Goal: Obtain resource: Download file/media

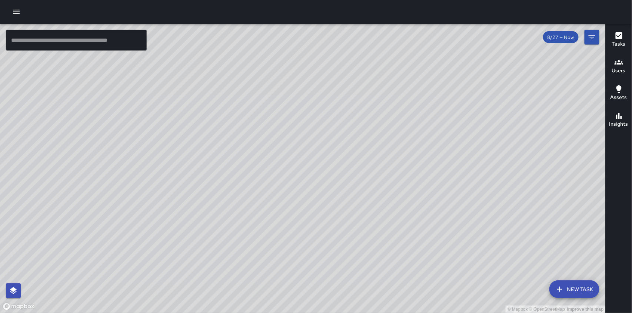
scroll to position [6895, 0]
drag, startPoint x: 150, startPoint y: 155, endPoint x: 196, endPoint y: 193, distance: 59.9
click at [216, 188] on div "© Mapbox © OpenStreetMap Improve this map" at bounding box center [303, 168] width 606 height 289
drag, startPoint x: 256, startPoint y: 209, endPoint x: 245, endPoint y: 188, distance: 23.6
click at [245, 188] on div "© Mapbox © OpenStreetMap Improve this map" at bounding box center [303, 168] width 606 height 289
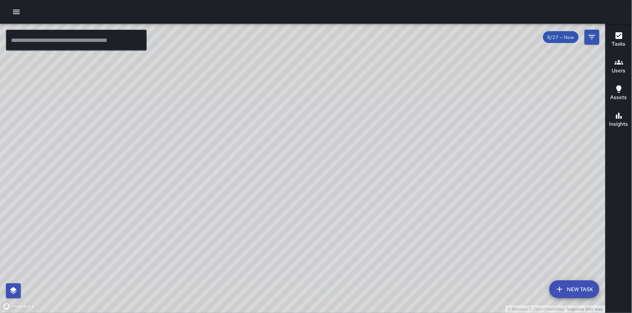
drag, startPoint x: 257, startPoint y: 212, endPoint x: 174, endPoint y: 205, distance: 83.3
click at [174, 205] on div "© Mapbox © OpenStreetMap Improve this map" at bounding box center [303, 168] width 606 height 289
click at [622, 65] on icon "button" at bounding box center [619, 62] width 9 height 9
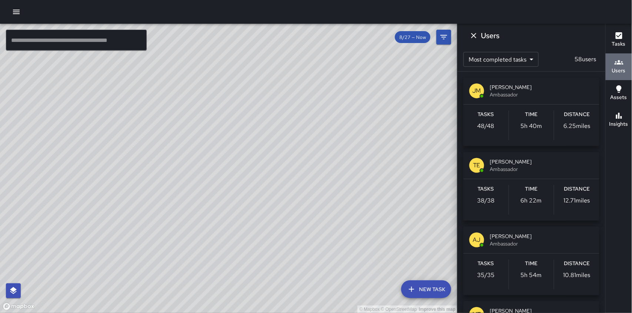
click at [617, 66] on icon "button" at bounding box center [619, 62] width 9 height 9
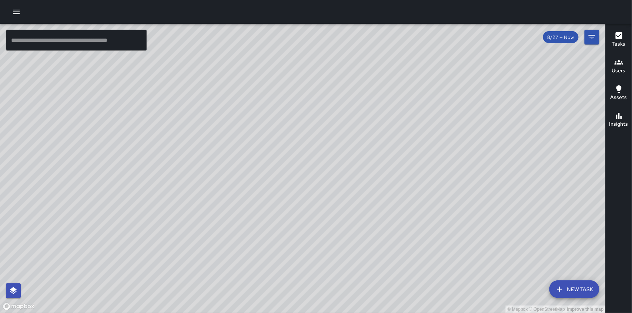
click at [619, 62] on icon "button" at bounding box center [619, 62] width 9 height 4
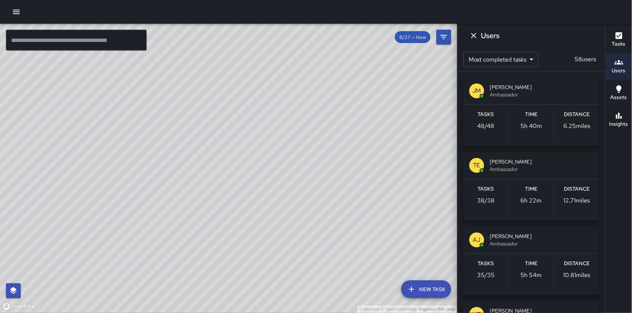
click at [512, 90] on span "[PERSON_NAME]" at bounding box center [541, 86] width 103 height 7
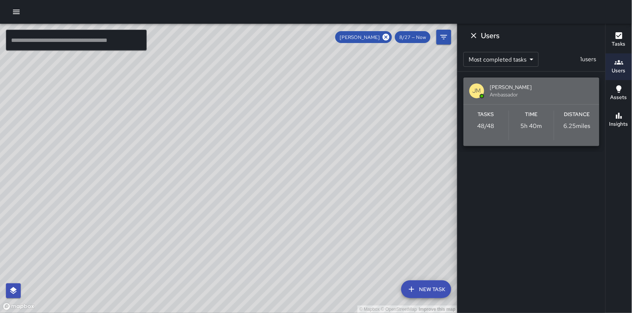
click at [515, 90] on span "[PERSON_NAME]" at bounding box center [541, 86] width 103 height 7
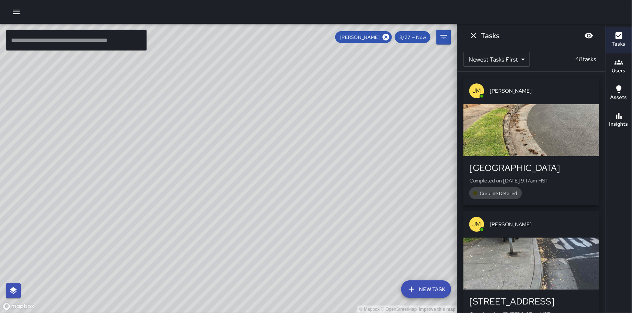
drag, startPoint x: 253, startPoint y: 116, endPoint x: 386, endPoint y: 139, distance: 135.1
click at [365, 123] on div "© Mapbox © OpenStreetMap Improve this map" at bounding box center [229, 168] width 458 height 289
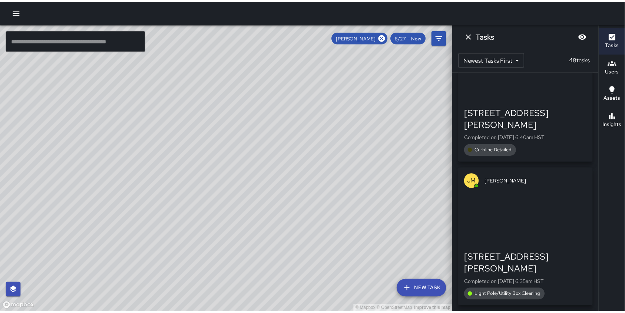
scroll to position [6170, 0]
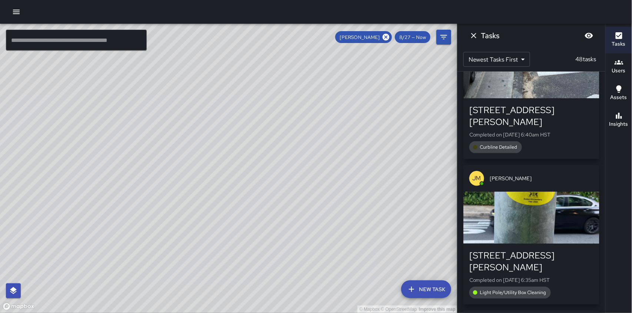
click at [251, 139] on div "© Mapbox © OpenStreetMap Improve this map JM Julian Medina 2131 Kalia Road Comp…" at bounding box center [229, 168] width 458 height 289
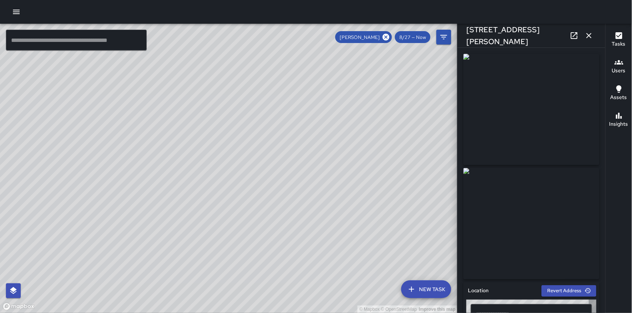
type input "**********"
click at [221, 132] on div "© Mapbox © OpenStreetMap Improve this map JM Julian Medina 2131 Kalia Road Comp…" at bounding box center [229, 168] width 458 height 289
click at [165, 104] on div "© Mapbox © OpenStreetMap Improve this map" at bounding box center [229, 168] width 458 height 289
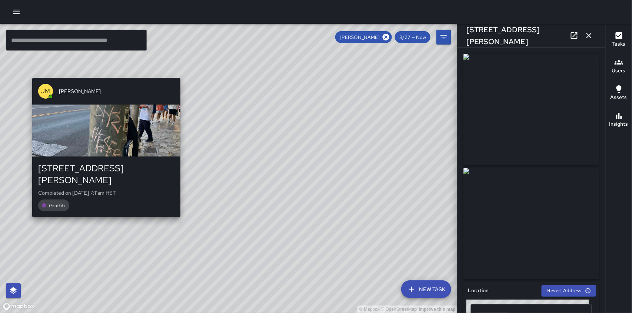
click at [102, 72] on div "© Mapbox © OpenStreetMap Improve this map JM Julian Medina 2025 Kalia Road Comp…" at bounding box center [229, 168] width 458 height 289
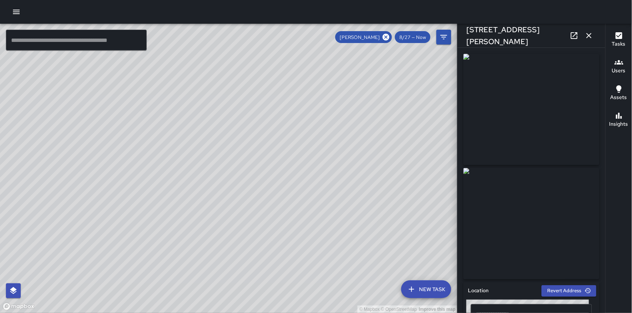
click at [19, 14] on icon "button" at bounding box center [16, 11] width 9 height 9
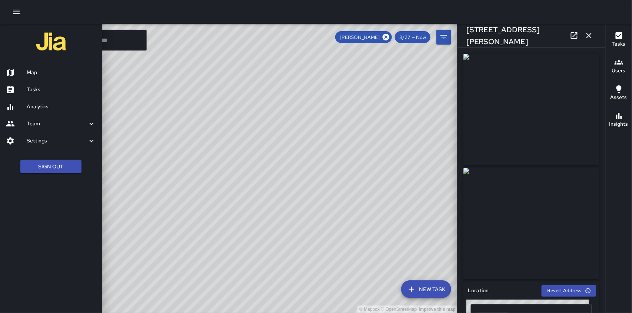
click at [14, 106] on icon at bounding box center [10, 106] width 9 height 9
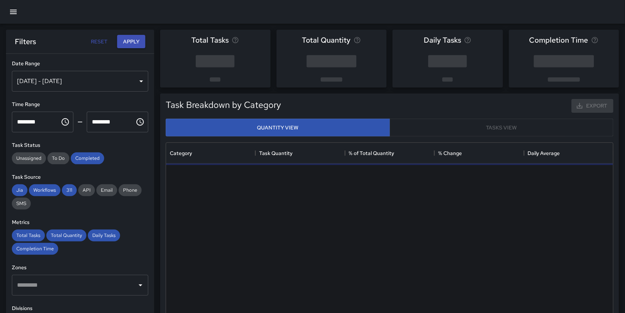
scroll to position [214, 440]
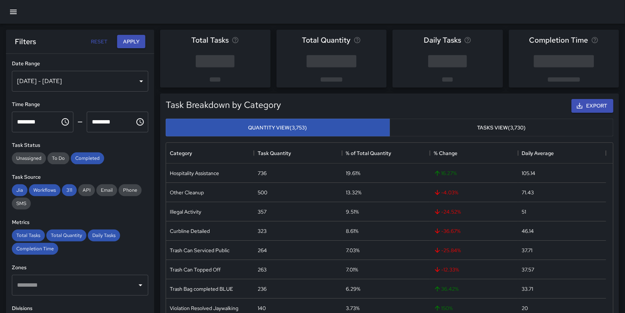
click at [132, 82] on div "Aug 21, 2025 - Aug 27, 2025" at bounding box center [80, 81] width 136 height 21
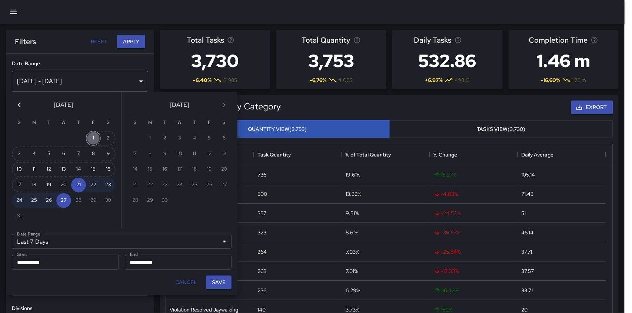
click at [94, 136] on button "1" at bounding box center [93, 138] width 15 height 15
type input "******"
type input "**********"
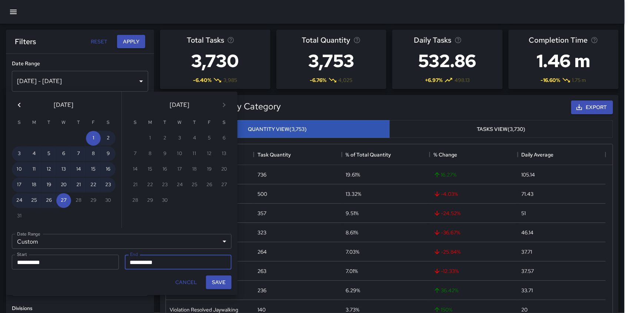
click at [218, 283] on button "Save" at bounding box center [219, 282] width 26 height 14
type input "**********"
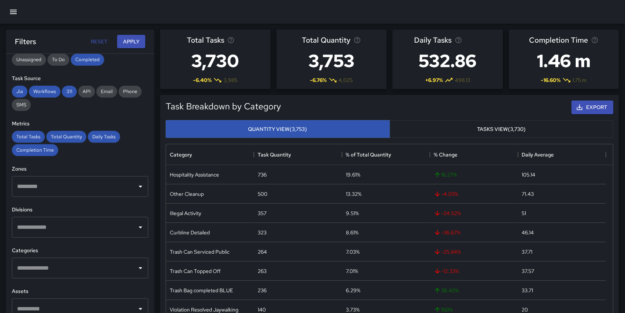
scroll to position [148, 0]
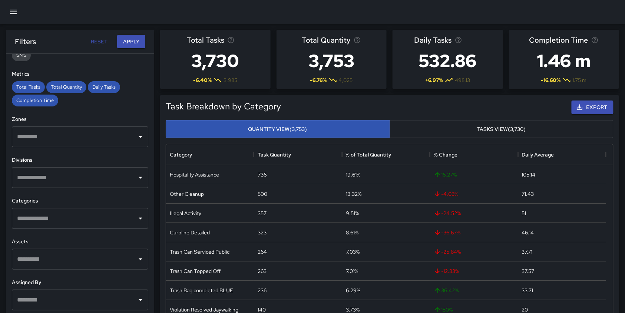
click at [136, 176] on icon "Open" at bounding box center [140, 177] width 9 height 9
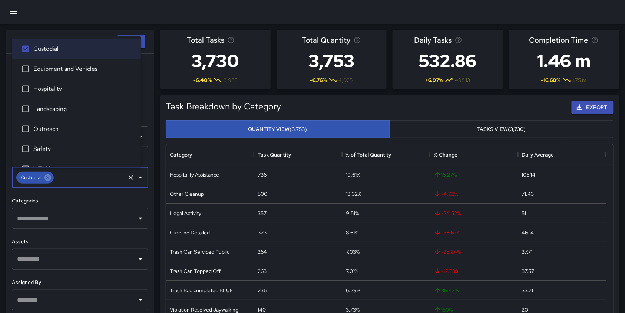
drag, startPoint x: 135, startPoint y: 219, endPoint x: 132, endPoint y: 216, distance: 3.9
click at [136, 219] on icon "Open" at bounding box center [140, 218] width 9 height 9
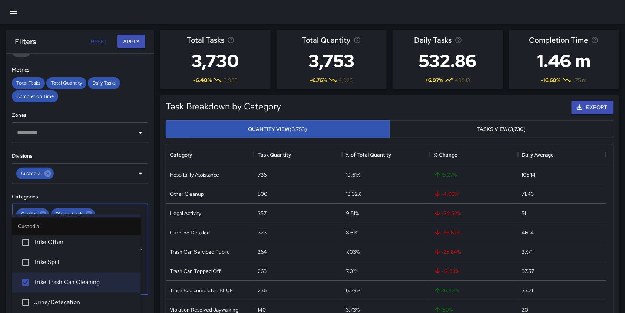
scroll to position [233, 0]
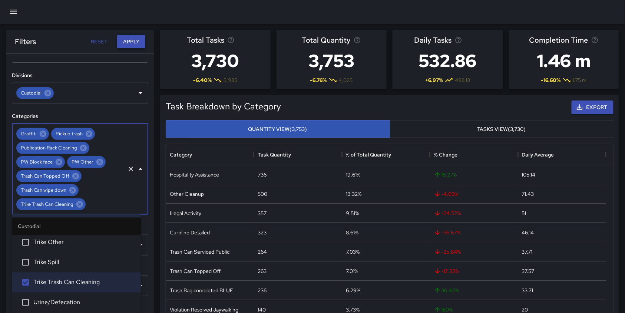
click at [138, 41] on button "Apply" at bounding box center [131, 42] width 28 height 14
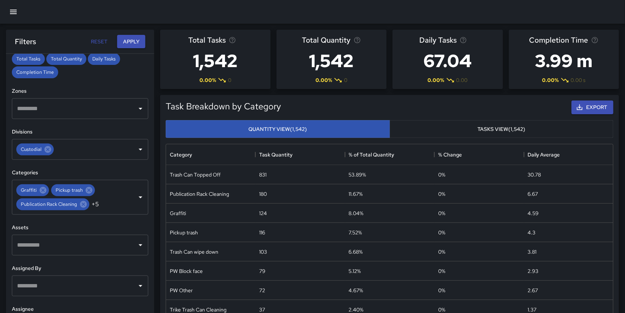
scroll to position [49, 0]
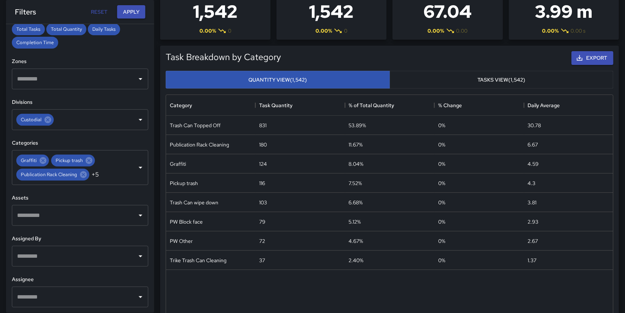
click at [494, 82] on button "Tasks View (1,542)" at bounding box center [502, 80] width 224 height 18
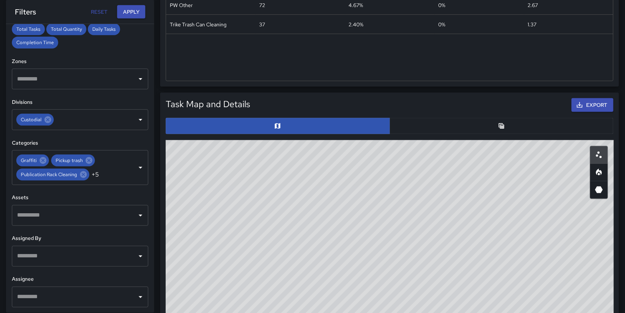
scroll to position [290, 0]
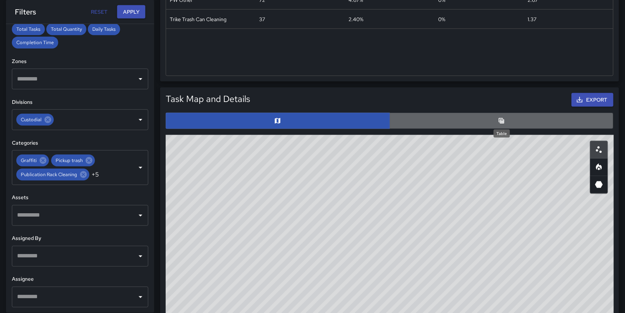
click at [504, 118] on icon "Table" at bounding box center [501, 120] width 7 height 7
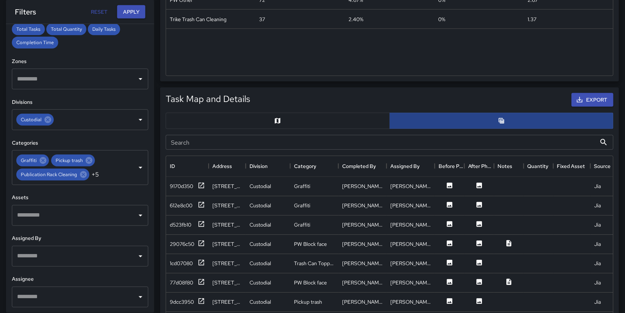
scroll to position [7, 7]
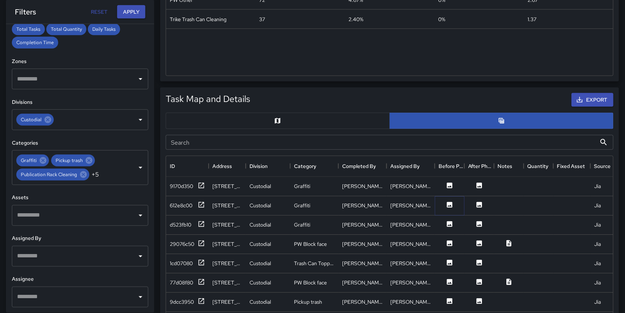
click at [451, 206] on icon at bounding box center [449, 204] width 7 height 7
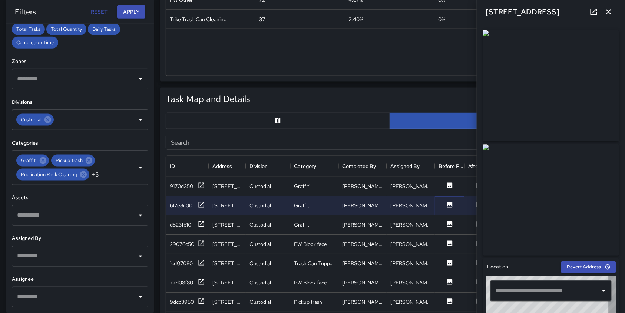
type input "**********"
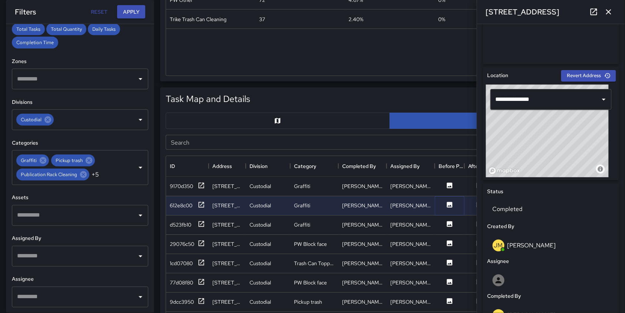
scroll to position [198, 0]
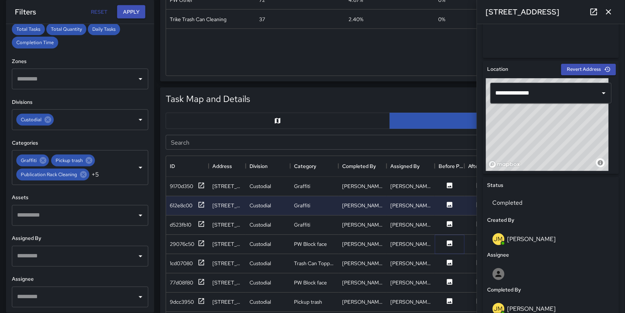
click at [448, 245] on icon at bounding box center [449, 242] width 7 height 7
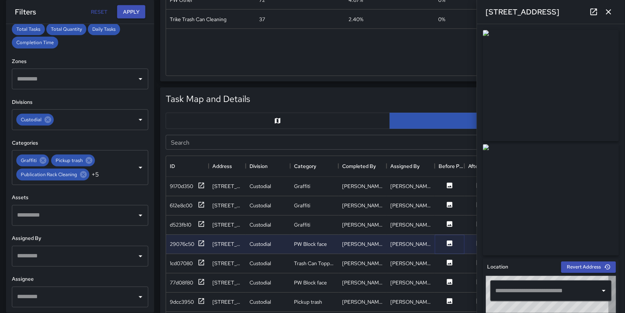
type input "**********"
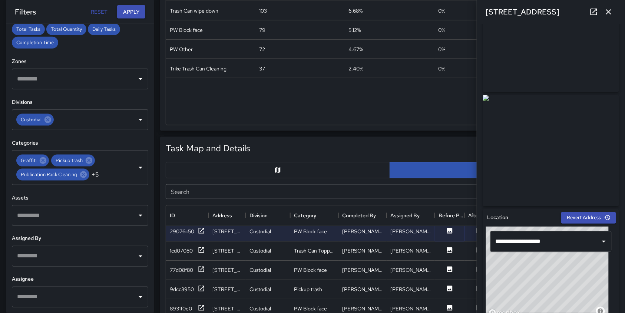
scroll to position [99, 0]
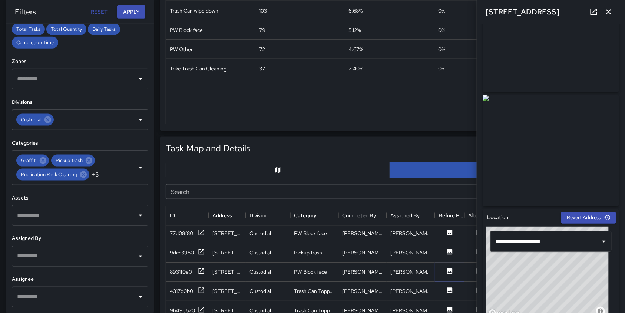
click at [450, 270] on icon at bounding box center [450, 271] width 6 height 6
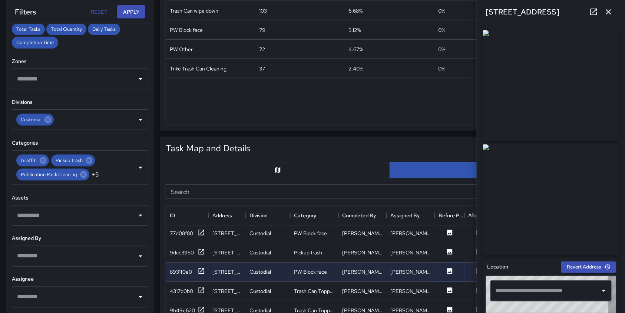
type input "**********"
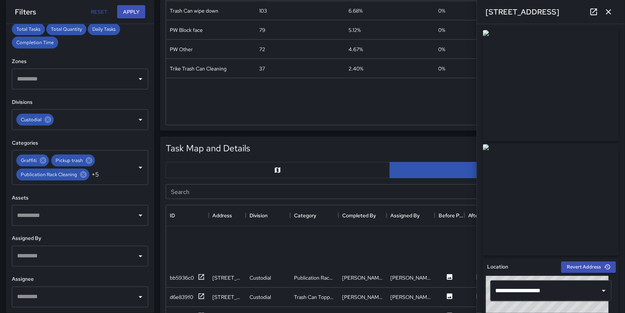
scroll to position [327, 0]
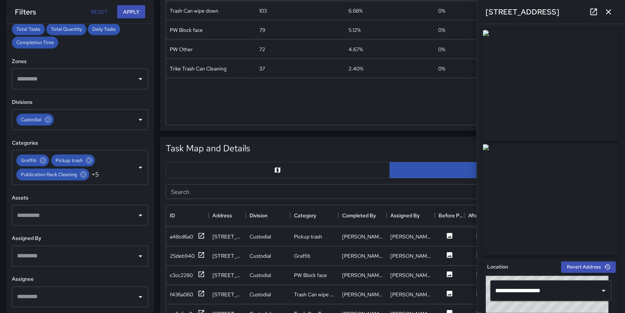
click at [387, 144] on div "Export" at bounding box center [433, 149] width 363 height 17
click at [608, 13] on icon "button" at bounding box center [608, 11] width 5 height 5
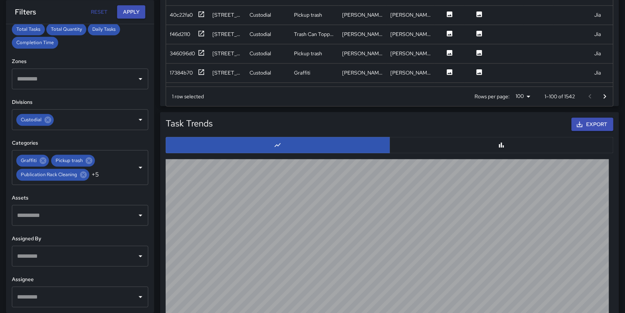
scroll to position [686, 0]
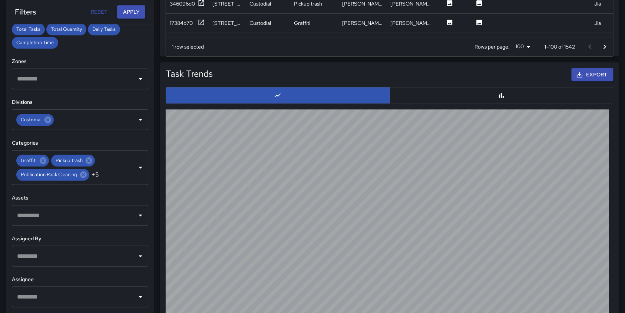
drag, startPoint x: 632, startPoint y: 216, endPoint x: 428, endPoint y: 64, distance: 254.6
click at [428, 64] on div "Task Trends Export" at bounding box center [389, 74] width 457 height 23
click at [504, 95] on icon "Bar Chart" at bounding box center [501, 95] width 7 height 7
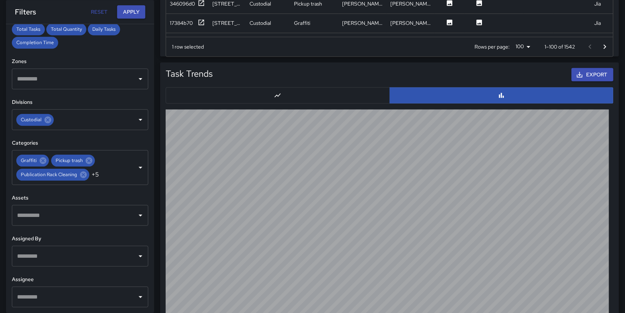
scroll to position [715, 0]
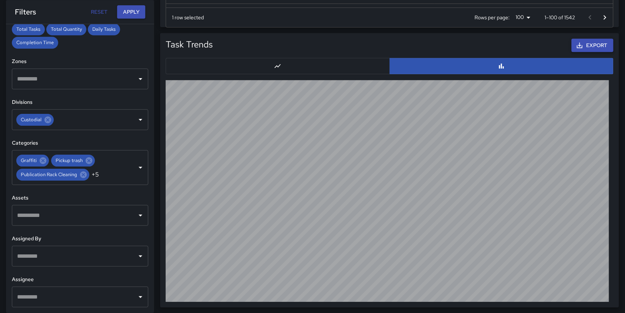
click at [596, 39] on button "Export" at bounding box center [593, 46] width 42 height 14
drag, startPoint x: 595, startPoint y: 43, endPoint x: 551, endPoint y: 5, distance: 58.3
click at [595, 43] on button "Export" at bounding box center [593, 46] width 42 height 14
drag, startPoint x: 617, startPoint y: 137, endPoint x: 632, endPoint y: 212, distance: 77.1
drag, startPoint x: 304, startPoint y: 40, endPoint x: 298, endPoint y: 51, distance: 12.4
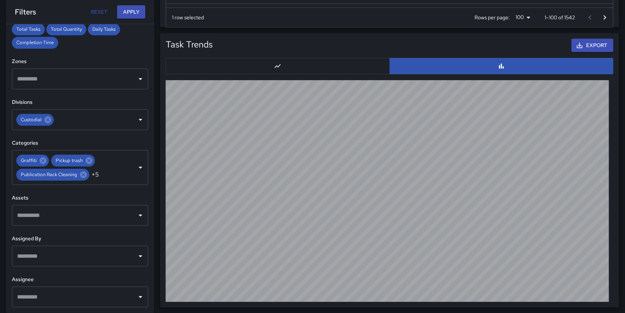
click at [298, 51] on div "Export" at bounding box center [414, 45] width 401 height 17
drag, startPoint x: 304, startPoint y: 13, endPoint x: 299, endPoint y: 34, distance: 21.3
click at [101, 11] on button "Reset" at bounding box center [99, 12] width 24 height 14
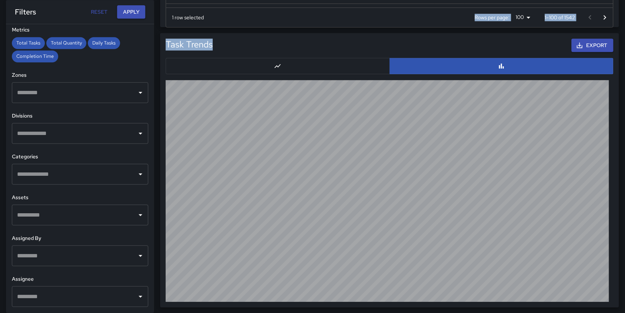
type input "**********"
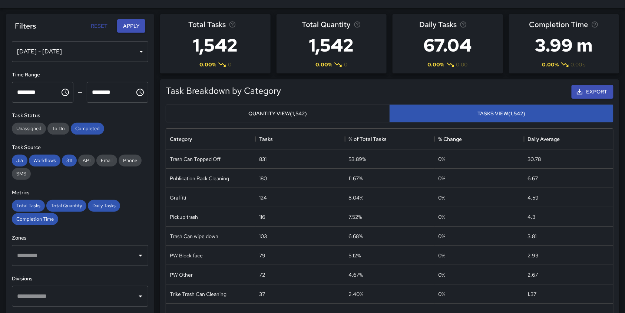
scroll to position [0, 0]
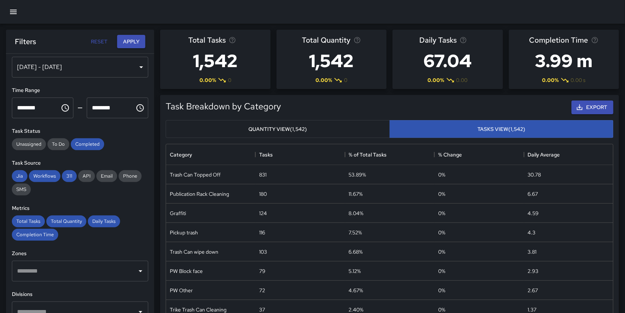
click at [13, 9] on icon "button" at bounding box center [13, 11] width 9 height 9
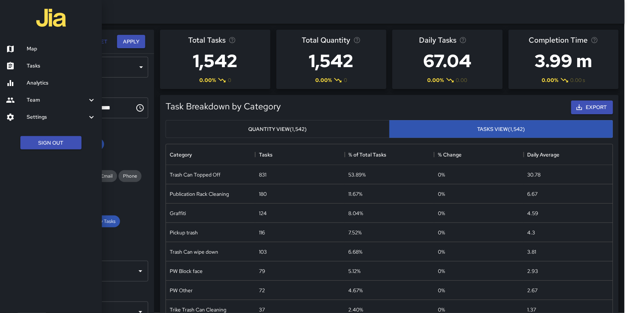
click at [10, 100] on icon at bounding box center [10, 99] width 8 height 5
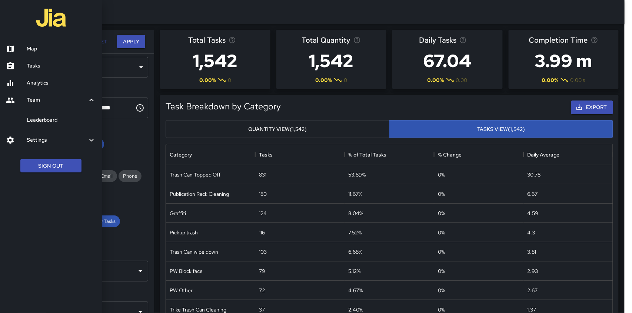
click at [50, 119] on h6 "Leaderboard" at bounding box center [61, 120] width 69 height 8
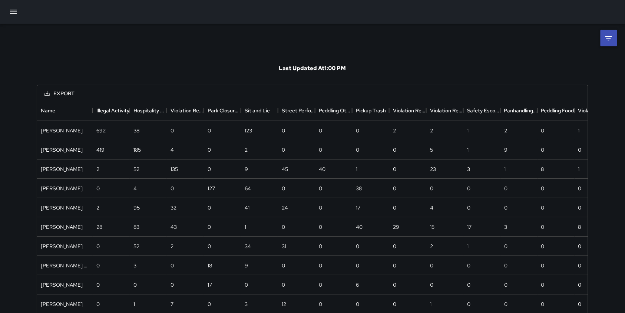
click at [17, 14] on icon "button" at bounding box center [13, 11] width 9 height 9
